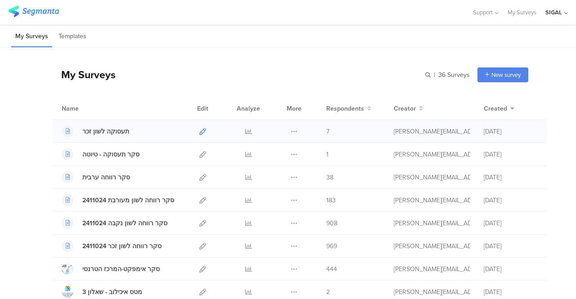
click at [200, 130] on icon at bounding box center [203, 131] width 7 height 7
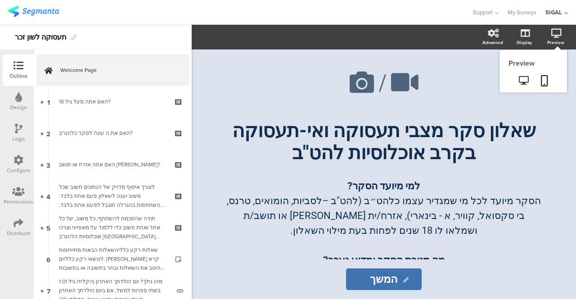
click at [558, 35] on icon at bounding box center [557, 33] width 10 height 9
click at [521, 81] on icon at bounding box center [523, 80] width 9 height 9
